Goal: Task Accomplishment & Management: Manage account settings

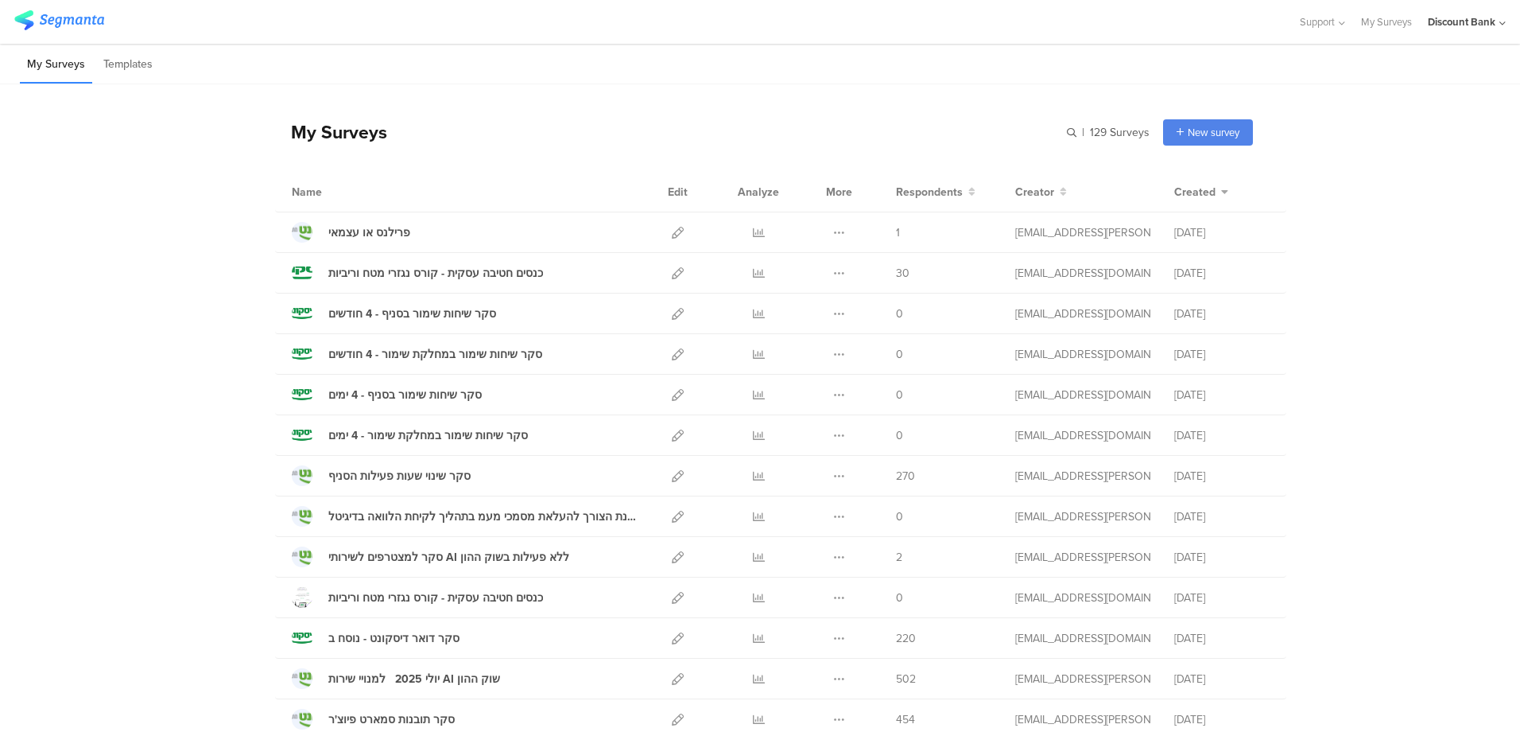
click at [1376, 20] on link "My Surveys" at bounding box center [1386, 22] width 51 height 44
click at [1490, 24] on div "Discount Bank" at bounding box center [1462, 21] width 68 height 15
click at [1354, 63] on div "ACCOUNTS" at bounding box center [1411, 69] width 219 height 27
click at [1494, 25] on div "Discount Bank" at bounding box center [1462, 21] width 68 height 15
click at [1403, 184] on link "My Profile" at bounding box center [1411, 188] width 219 height 44
